Goal: Task Accomplishment & Management: Use online tool/utility

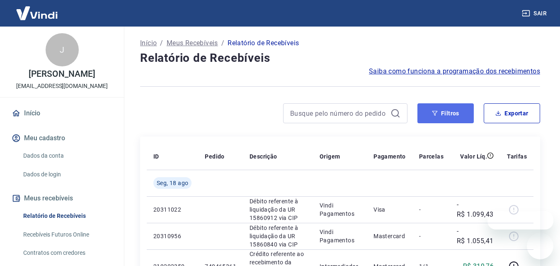
click at [441, 109] on button "Filtros" at bounding box center [445, 113] width 56 height 20
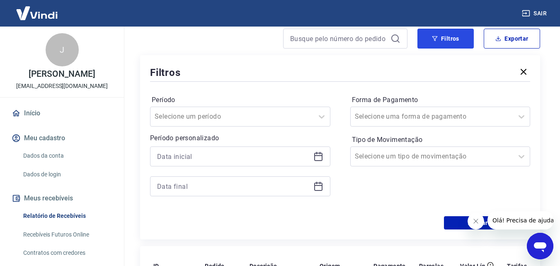
scroll to position [83, 0]
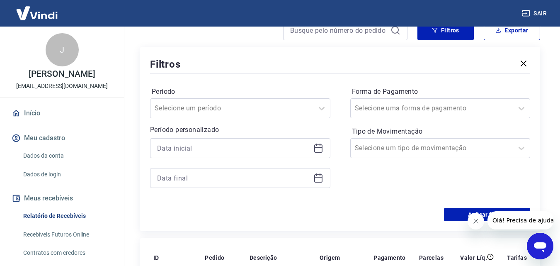
click at [316, 147] on icon at bounding box center [318, 147] width 8 height 1
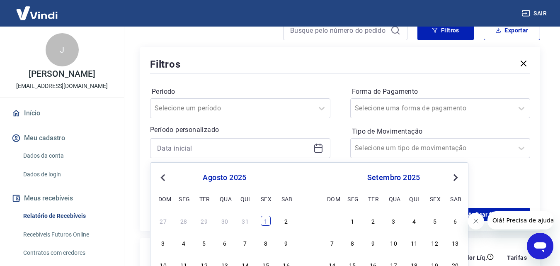
click at [265, 220] on div "1" at bounding box center [266, 221] width 10 height 10
type input "[DATE]"
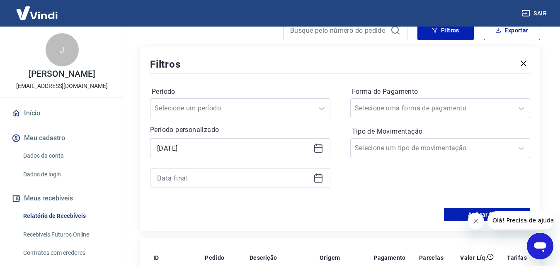
click at [321, 177] on icon at bounding box center [318, 177] width 8 height 1
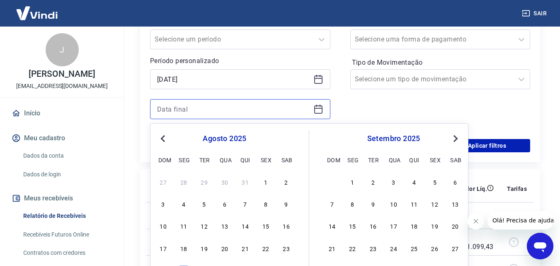
scroll to position [166, 0]
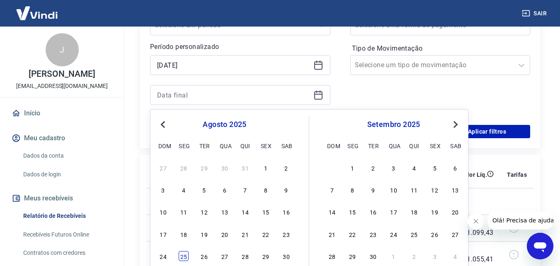
click at [183, 254] on div "25" at bounding box center [184, 256] width 10 height 10
type input "[DATE]"
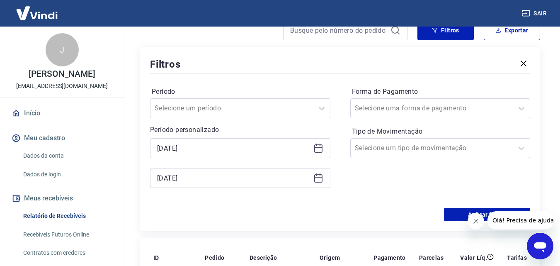
scroll to position [124, 0]
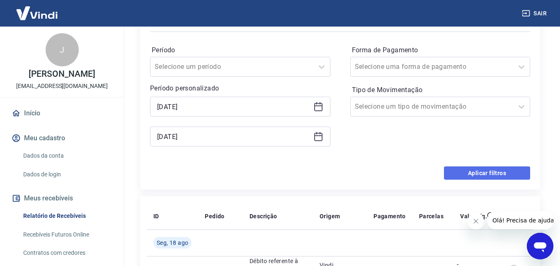
click at [494, 174] on button "Aplicar filtros" at bounding box center [487, 172] width 86 height 13
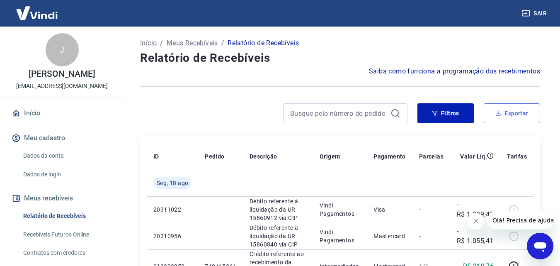
click at [520, 107] on button "Exportar" at bounding box center [512, 113] width 56 height 20
type input "01/08/2025"
type input "25/08/2025"
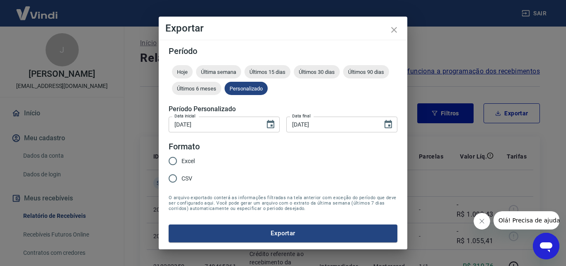
click at [176, 160] on input "Excel" at bounding box center [172, 160] width 17 height 17
radio input "true"
click at [280, 232] on button "Exportar" at bounding box center [283, 232] width 229 height 17
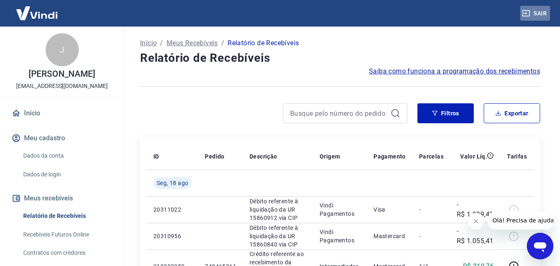
click at [538, 12] on button "Sair" at bounding box center [535, 13] width 30 height 15
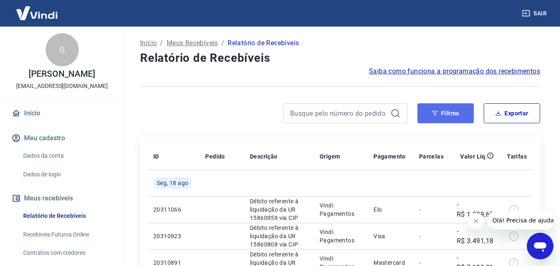
click at [454, 113] on button "Filtros" at bounding box center [445, 113] width 56 height 20
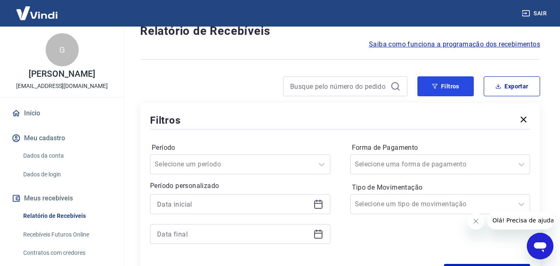
scroll to position [41, 0]
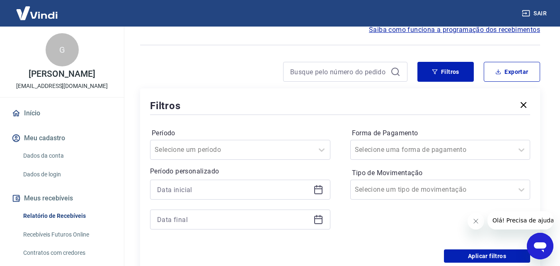
click at [318, 189] on icon at bounding box center [318, 188] width 8 height 1
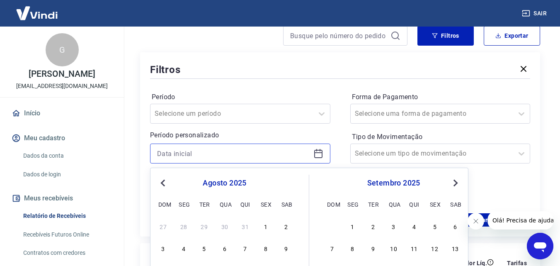
scroll to position [124, 0]
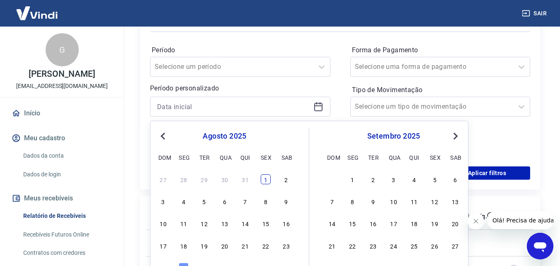
click at [268, 179] on div "1" at bounding box center [266, 179] width 10 height 10
type input "[DATE]"
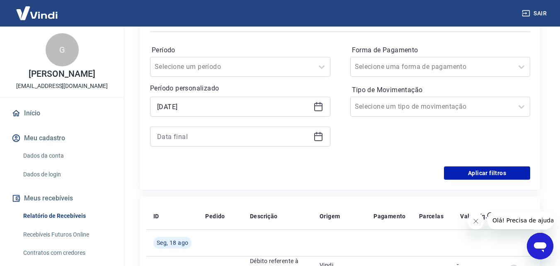
click at [318, 139] on icon at bounding box center [318, 136] width 10 height 10
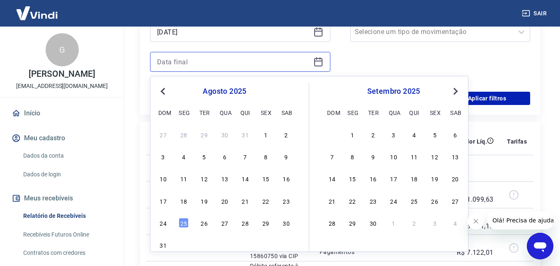
scroll to position [207, 0]
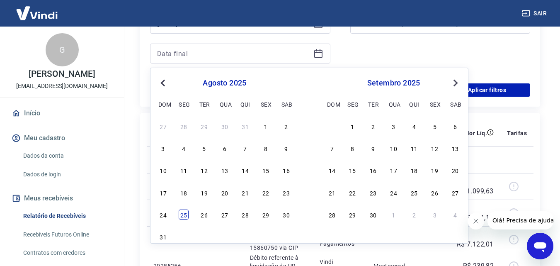
click at [180, 212] on div "25" at bounding box center [184, 214] width 10 height 10
type input "[DATE]"
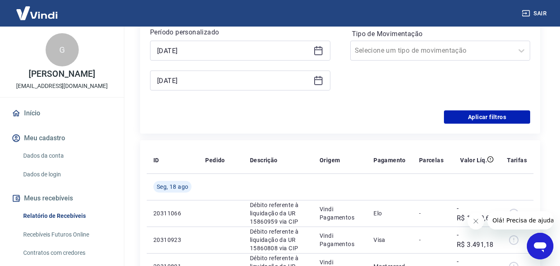
scroll to position [166, 0]
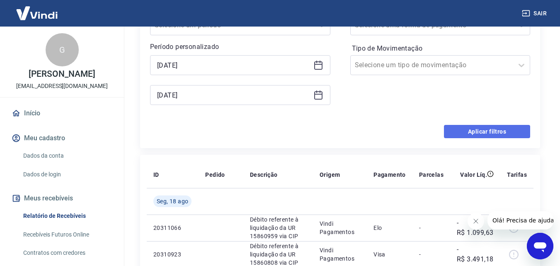
click at [470, 131] on button "Aplicar filtros" at bounding box center [487, 131] width 86 height 13
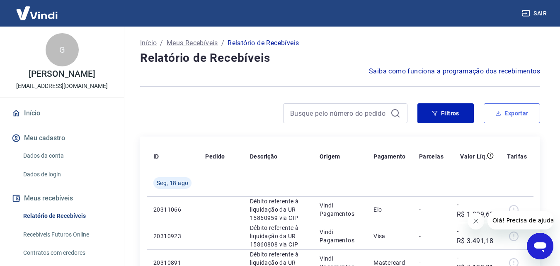
click at [517, 109] on button "Exportar" at bounding box center [512, 113] width 56 height 20
type input "[DATE]"
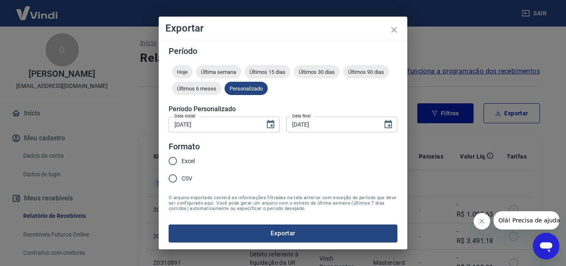
click at [175, 160] on input "Excel" at bounding box center [172, 160] width 17 height 17
radio input "true"
click at [303, 231] on button "Exportar" at bounding box center [283, 232] width 229 height 17
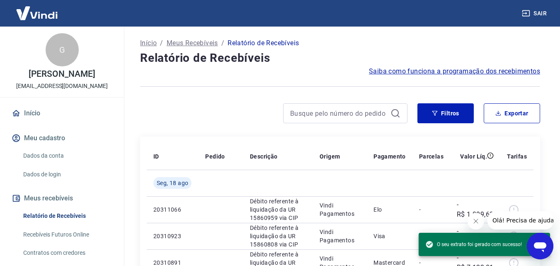
click at [538, 12] on button "Sair" at bounding box center [535, 13] width 30 height 15
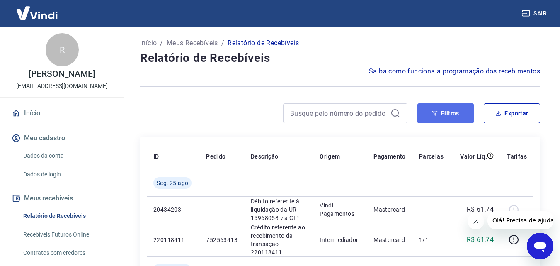
click at [446, 112] on button "Filtros" at bounding box center [445, 113] width 56 height 20
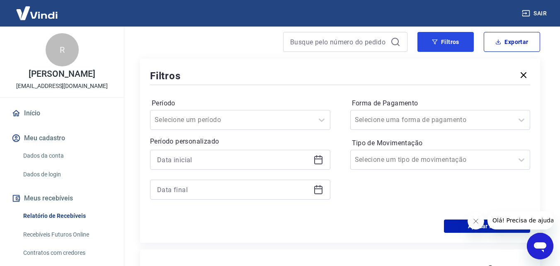
scroll to position [83, 0]
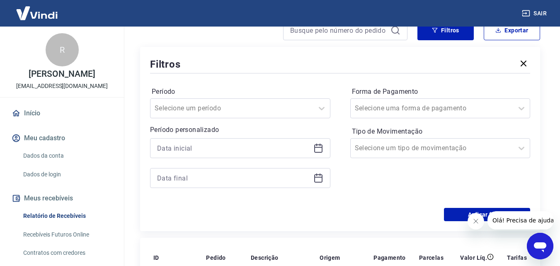
click at [317, 144] on icon at bounding box center [318, 148] width 10 height 10
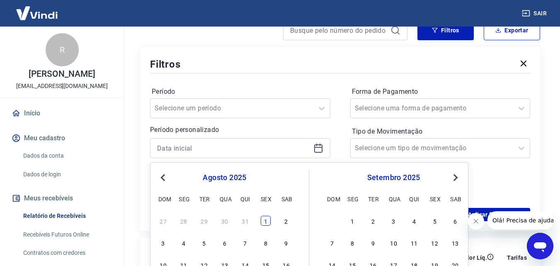
click at [268, 222] on div "1" at bounding box center [266, 221] width 10 height 10
type input "[DATE]"
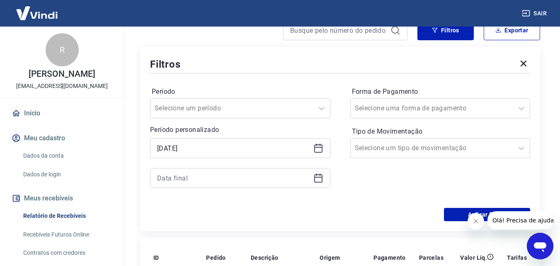
scroll to position [124, 0]
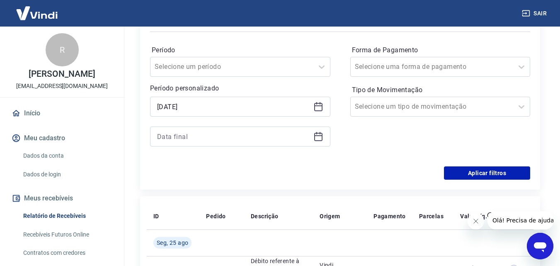
click at [318, 135] on icon at bounding box center [318, 135] width 8 height 1
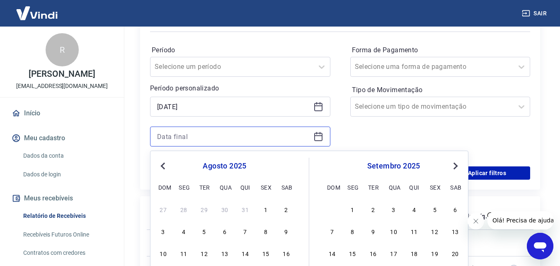
scroll to position [207, 0]
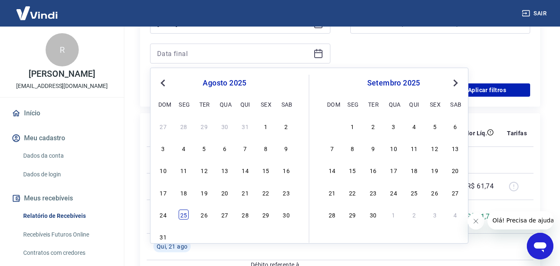
click at [182, 211] on div "25" at bounding box center [184, 214] width 10 height 10
type input "25/08/2025"
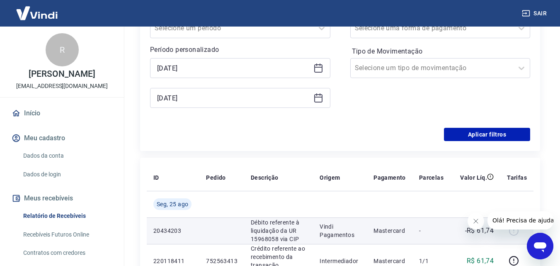
scroll to position [124, 0]
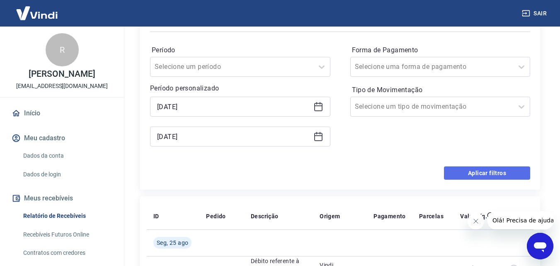
click at [476, 170] on button "Aplicar filtros" at bounding box center [487, 172] width 86 height 13
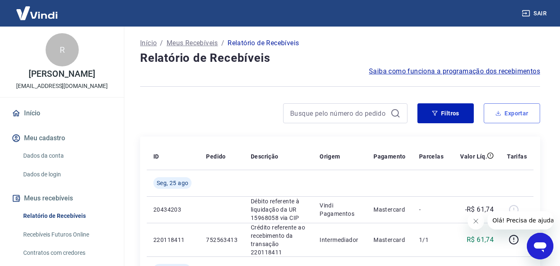
click at [508, 116] on button "Exportar" at bounding box center [512, 113] width 56 height 20
type input "[DATE]"
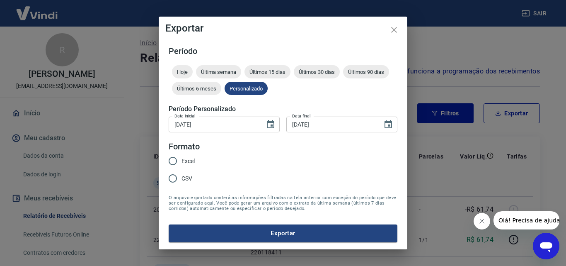
click at [173, 157] on input "Excel" at bounding box center [172, 160] width 17 height 17
radio input "true"
click at [278, 237] on button "Exportar" at bounding box center [283, 232] width 229 height 17
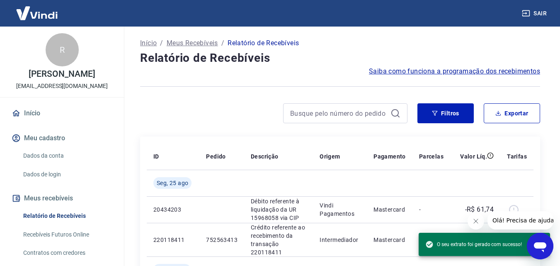
click at [532, 13] on button "Sair" at bounding box center [535, 13] width 30 height 15
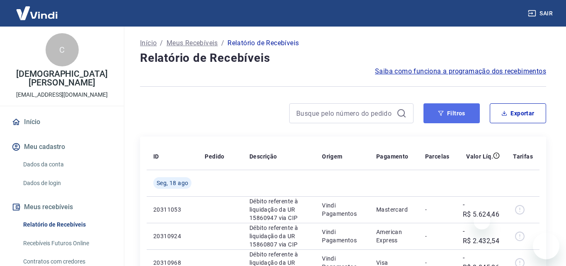
click at [439, 110] on button "Filtros" at bounding box center [452, 113] width 56 height 20
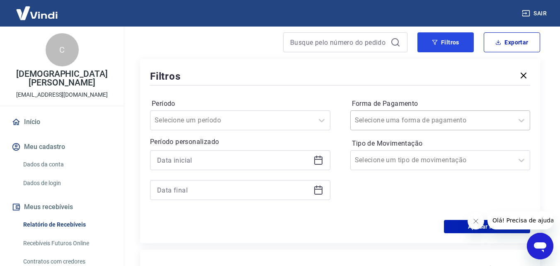
scroll to position [124, 0]
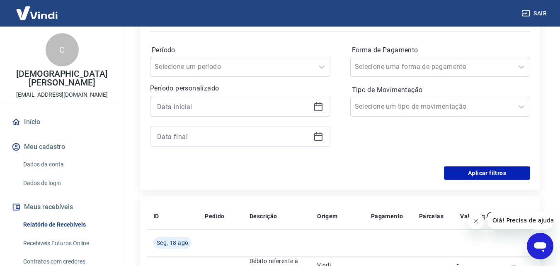
click at [322, 107] on icon at bounding box center [318, 107] width 8 height 8
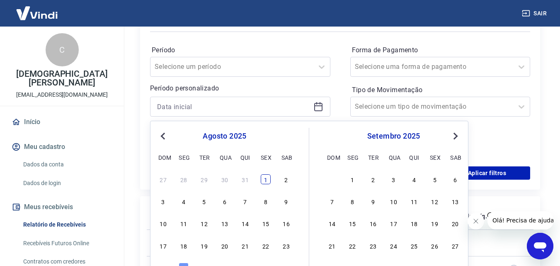
click at [264, 177] on div "1" at bounding box center [266, 179] width 10 height 10
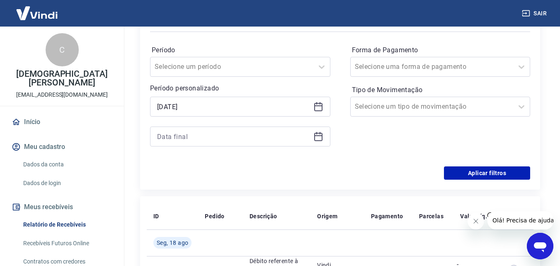
type input "[DATE]"
click at [316, 136] on icon at bounding box center [318, 136] width 10 height 10
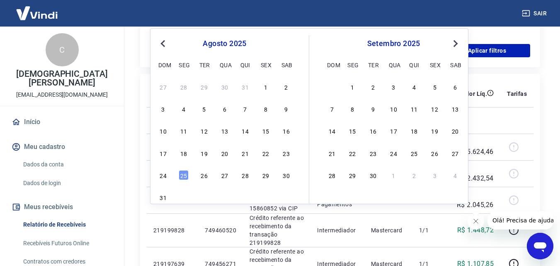
scroll to position [249, 0]
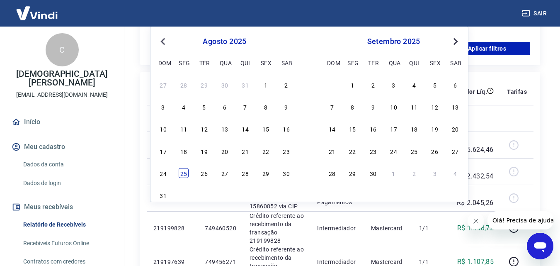
click at [185, 172] on div "25" at bounding box center [184, 173] width 10 height 10
type input "[DATE]"
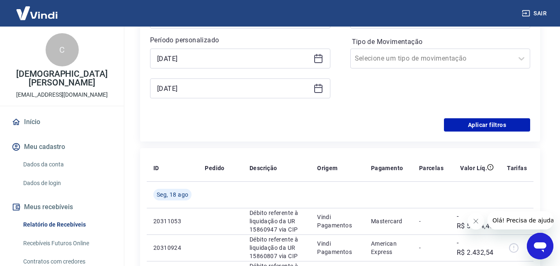
scroll to position [166, 0]
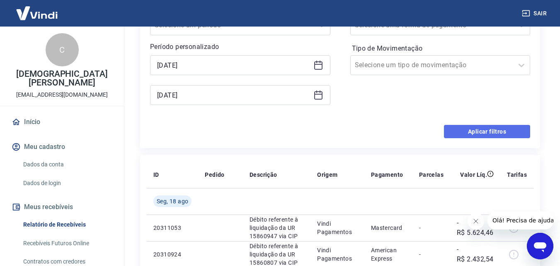
click at [475, 131] on button "Aplicar filtros" at bounding box center [487, 131] width 86 height 13
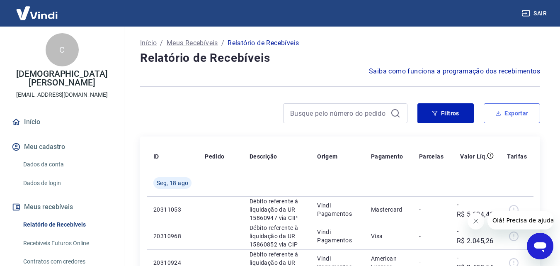
click at [513, 114] on button "Exportar" at bounding box center [512, 113] width 56 height 20
type input "[DATE]"
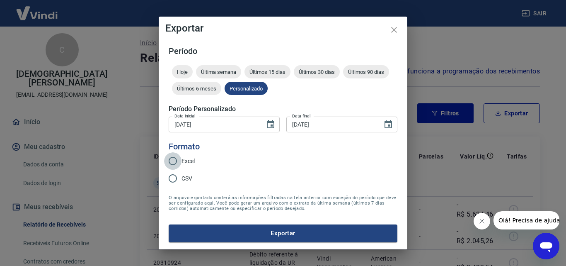
click at [173, 157] on input "Excel" at bounding box center [172, 160] width 17 height 17
radio input "true"
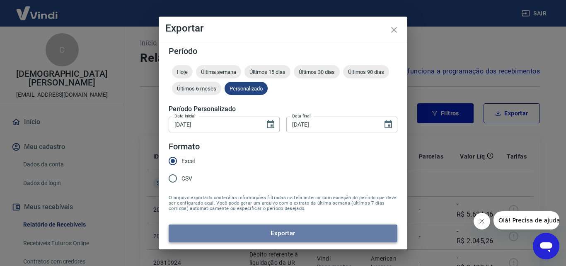
click at [274, 226] on button "Exportar" at bounding box center [283, 232] width 229 height 17
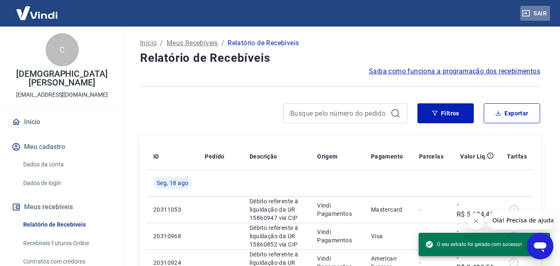
click at [539, 11] on button "Sair" at bounding box center [535, 13] width 30 height 15
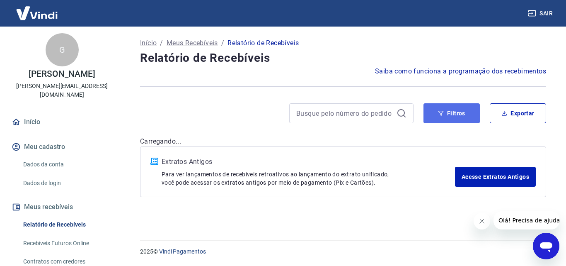
click at [460, 112] on button "Filtros" at bounding box center [452, 113] width 56 height 20
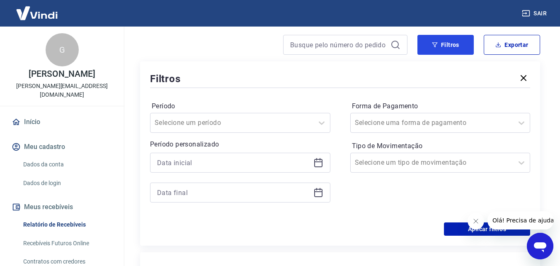
scroll to position [83, 0]
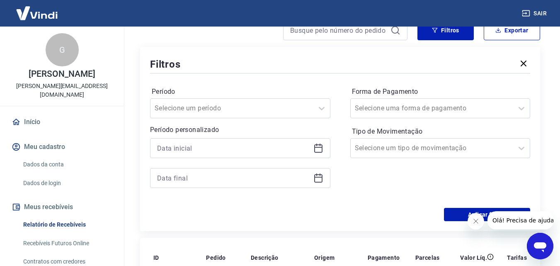
click at [323, 148] on div at bounding box center [240, 148] width 180 height 20
click at [315, 148] on icon at bounding box center [318, 148] width 8 height 8
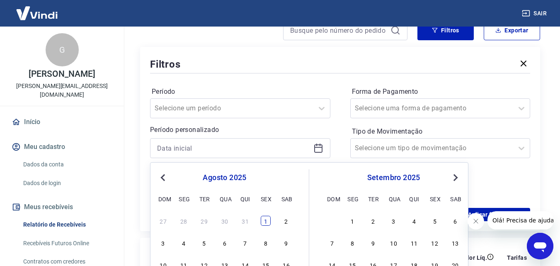
click at [269, 218] on div "1" at bounding box center [266, 221] width 10 height 10
type input "[DATE]"
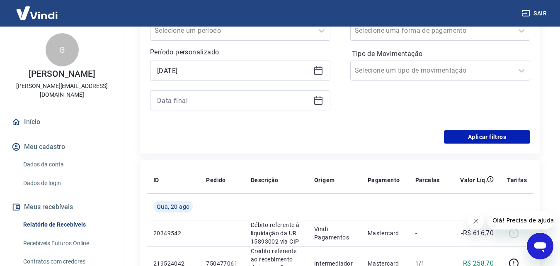
scroll to position [166, 0]
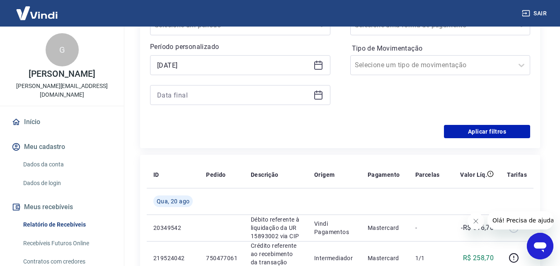
click at [321, 98] on icon at bounding box center [318, 95] width 10 height 10
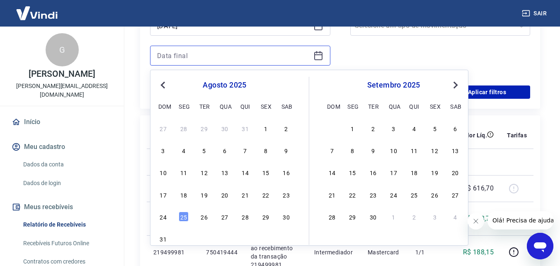
scroll to position [207, 0]
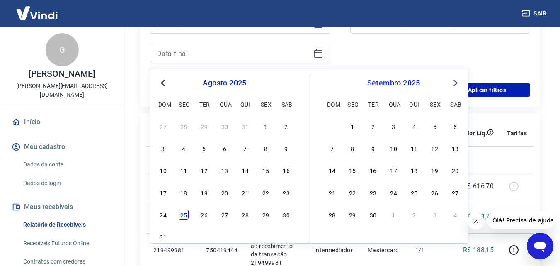
click at [186, 211] on div "25" at bounding box center [184, 214] width 10 height 10
type input "[DATE]"
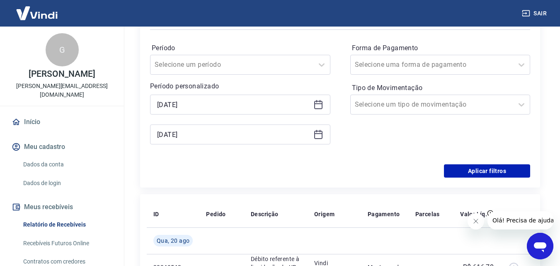
scroll to position [124, 0]
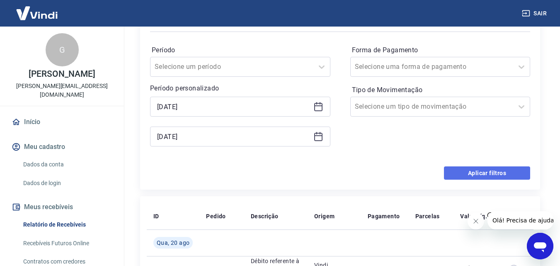
click at [486, 172] on button "Aplicar filtros" at bounding box center [487, 172] width 86 height 13
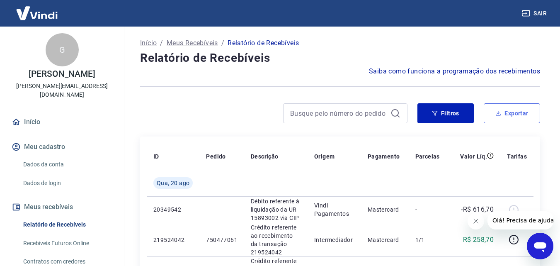
click at [523, 114] on button "Exportar" at bounding box center [512, 113] width 56 height 20
type input "[DATE]"
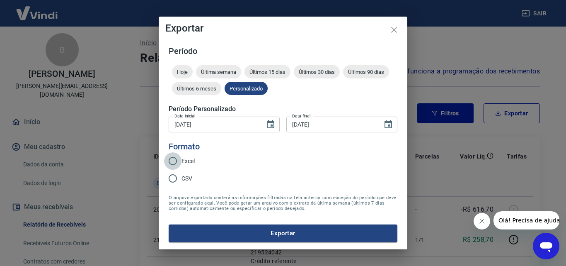
click at [174, 160] on input "Excel" at bounding box center [172, 160] width 17 height 17
radio input "true"
click at [297, 235] on button "Exportar" at bounding box center [283, 232] width 229 height 17
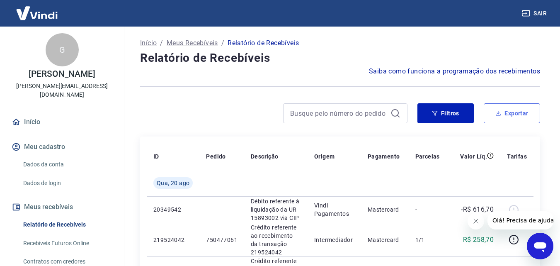
click at [510, 119] on button "Exportar" at bounding box center [512, 113] width 56 height 20
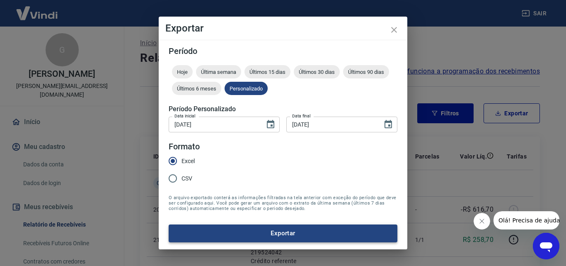
click at [299, 236] on button "Exportar" at bounding box center [283, 232] width 229 height 17
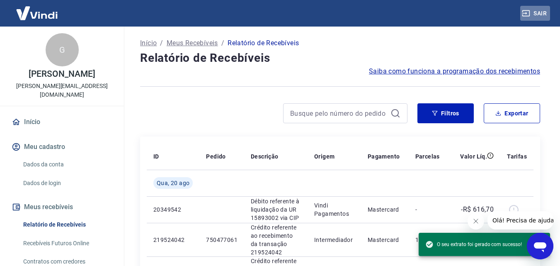
click at [542, 11] on button "Sair" at bounding box center [535, 13] width 30 height 15
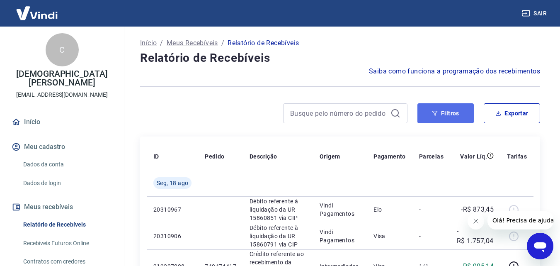
click at [442, 110] on button "Filtros" at bounding box center [445, 113] width 56 height 20
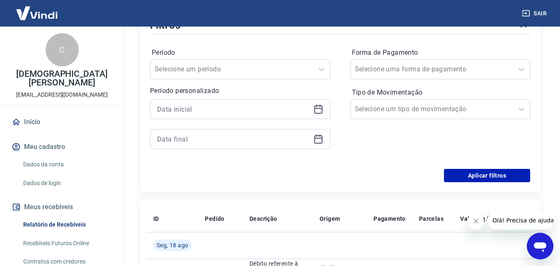
scroll to position [124, 0]
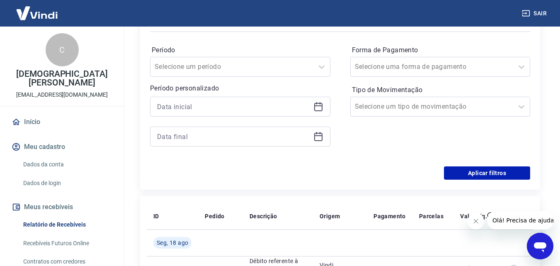
click at [318, 104] on icon at bounding box center [318, 107] width 10 height 10
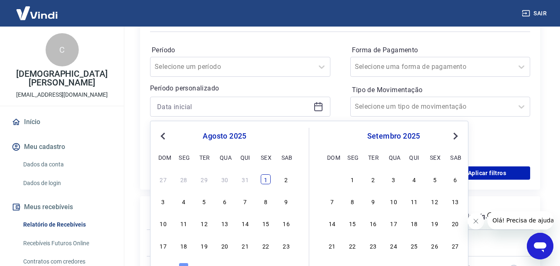
click at [266, 179] on div "1" at bounding box center [266, 179] width 10 height 10
type input "[DATE]"
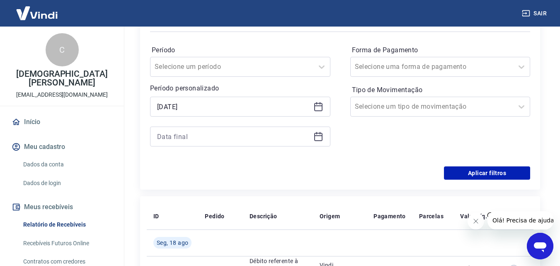
click at [322, 138] on icon at bounding box center [318, 137] width 8 height 8
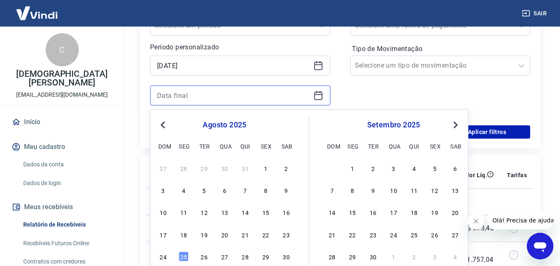
scroll to position [166, 0]
click at [184, 255] on div "25" at bounding box center [184, 256] width 10 height 10
type input "[DATE]"
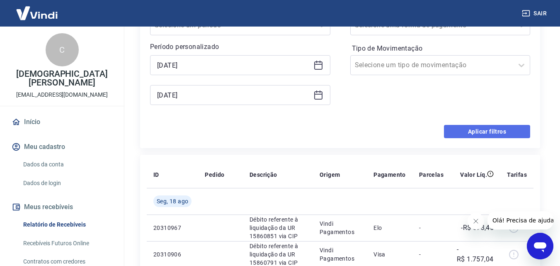
click at [480, 131] on button "Aplicar filtros" at bounding box center [487, 131] width 86 height 13
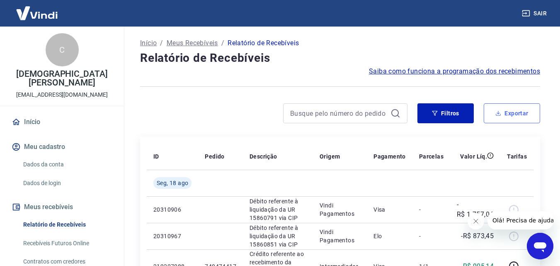
click at [514, 110] on button "Exportar" at bounding box center [512, 113] width 56 height 20
type input "[DATE]"
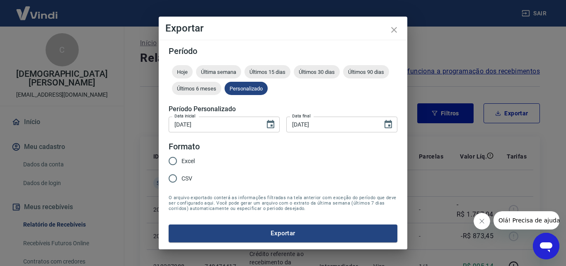
click at [172, 160] on input "Excel" at bounding box center [172, 160] width 17 height 17
radio input "true"
click at [283, 235] on button "Exportar" at bounding box center [283, 232] width 229 height 17
